Goal: Information Seeking & Learning: Learn about a topic

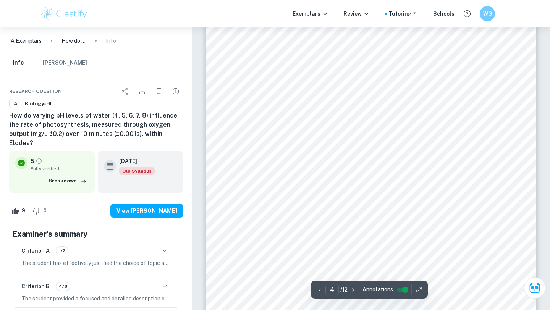
scroll to position [1440, 0]
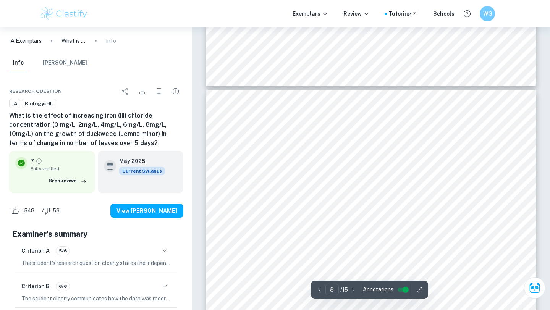
scroll to position [3281, 0]
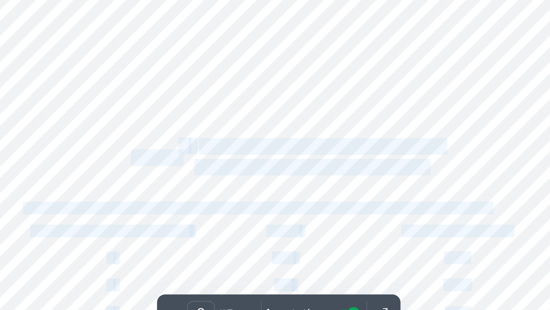
drag, startPoint x: 446, startPoint y: 222, endPoint x: 298, endPoint y: 214, distance: 147.3
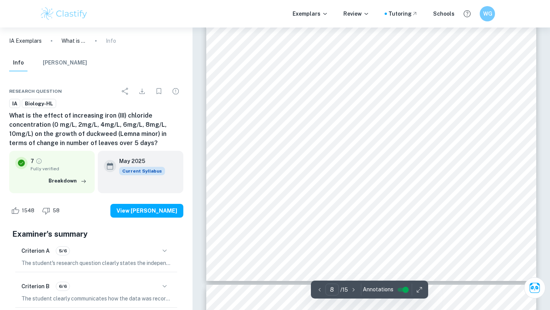
scroll to position [3575, 0]
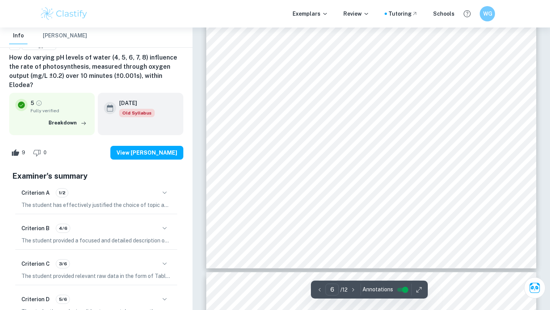
scroll to position [2395, 0]
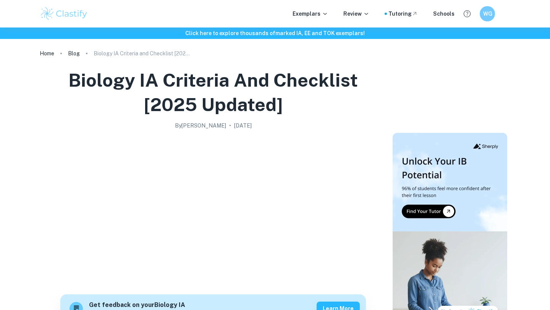
scroll to position [967, 0]
